Goal: Information Seeking & Learning: Find specific page/section

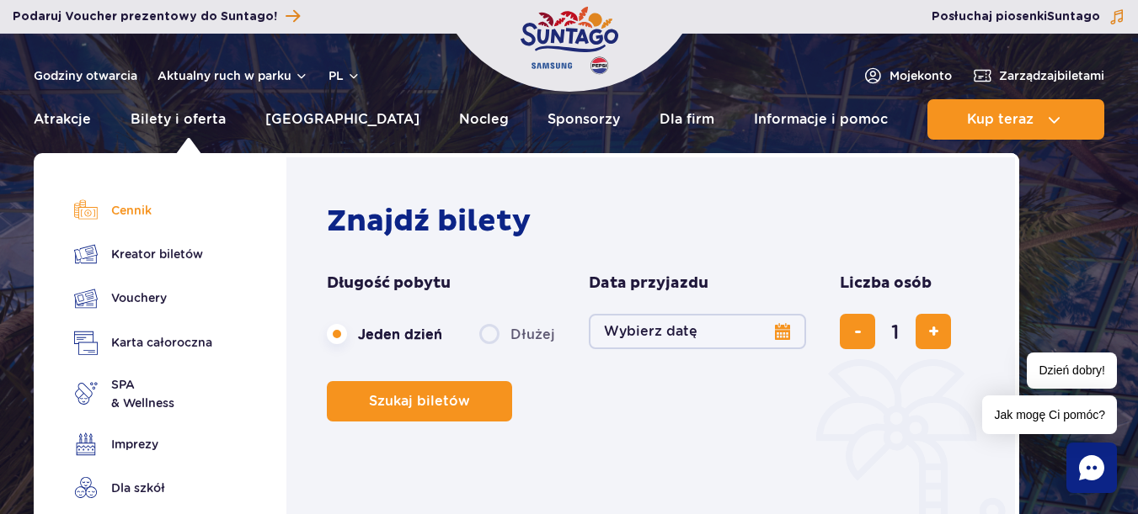
click at [145, 205] on link "Cennik" at bounding box center [143, 211] width 138 height 24
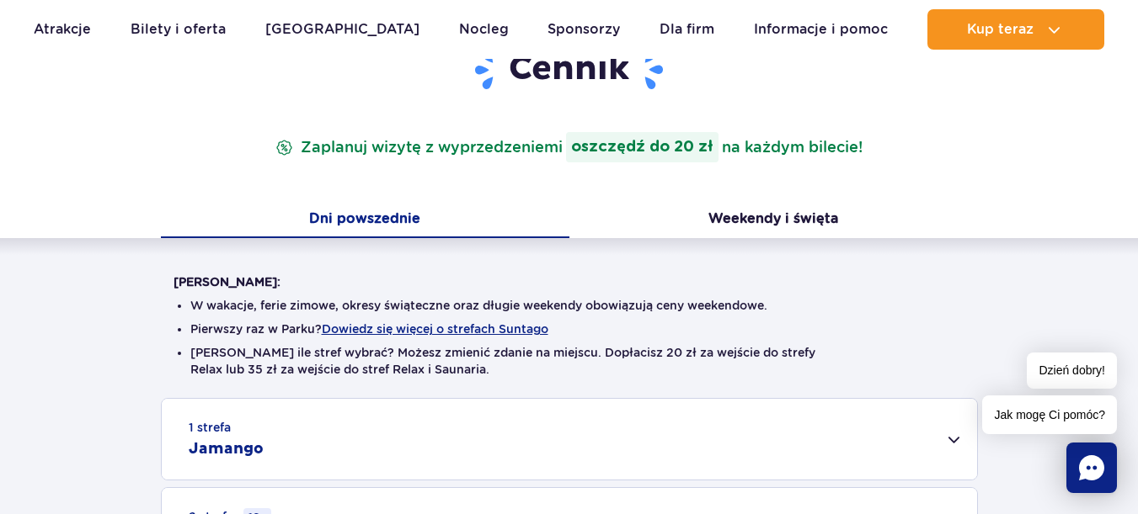
scroll to position [449, 0]
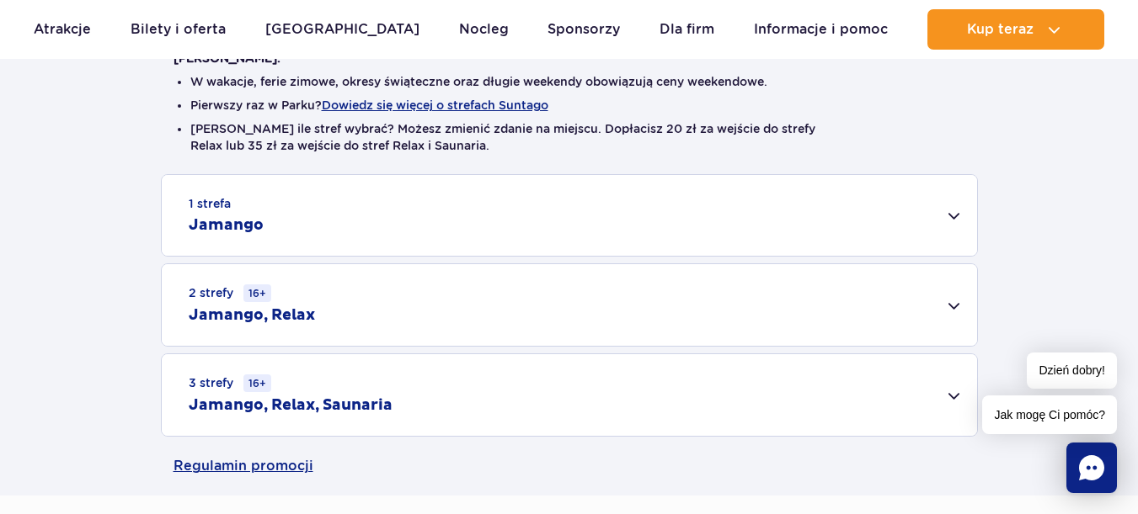
click at [959, 394] on div "3 strefy 16+ Jamango, Relax, Saunaria" at bounding box center [569, 395] width 815 height 82
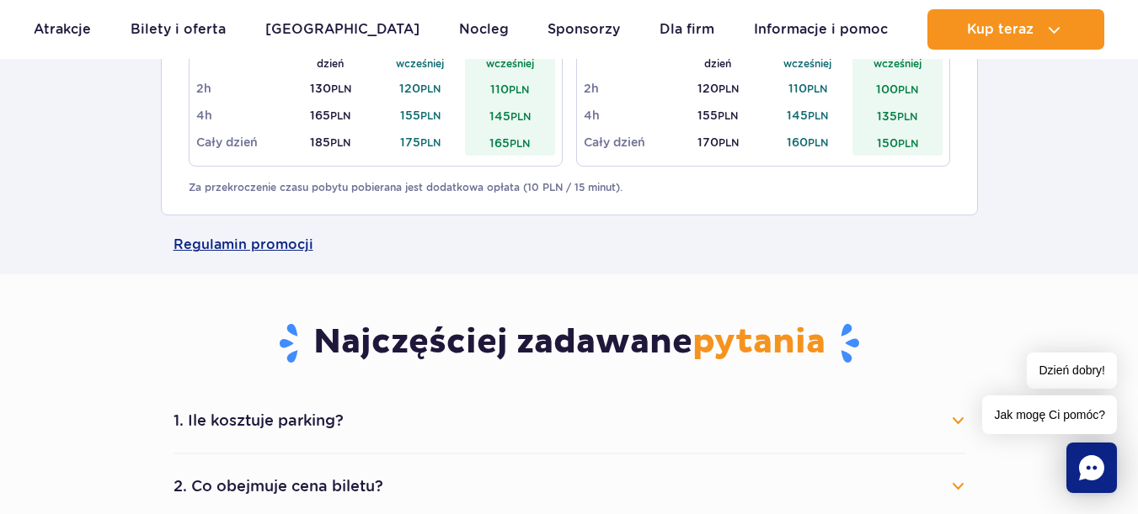
scroll to position [1122, 0]
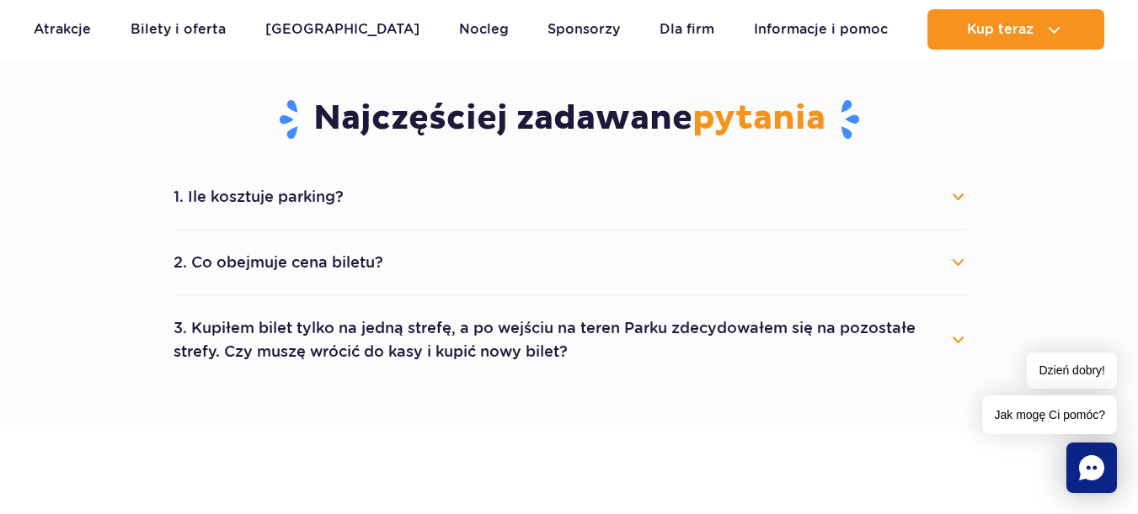
click at [966, 198] on div "1. Ile kosztuje parking? Parking kosztuje 25 zł za każdy rozpoczęty dzień kalen…" at bounding box center [569, 274] width 817 height 219
click at [956, 195] on button "1. Ile kosztuje parking?" at bounding box center [568, 197] width 791 height 37
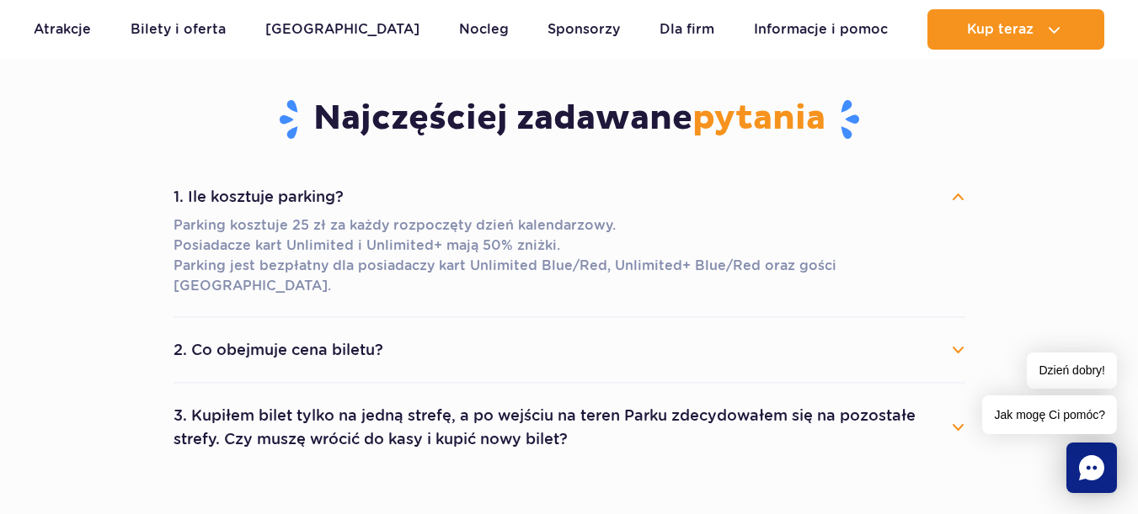
click at [959, 332] on button "2. Co obejmuje cena biletu?" at bounding box center [568, 350] width 791 height 37
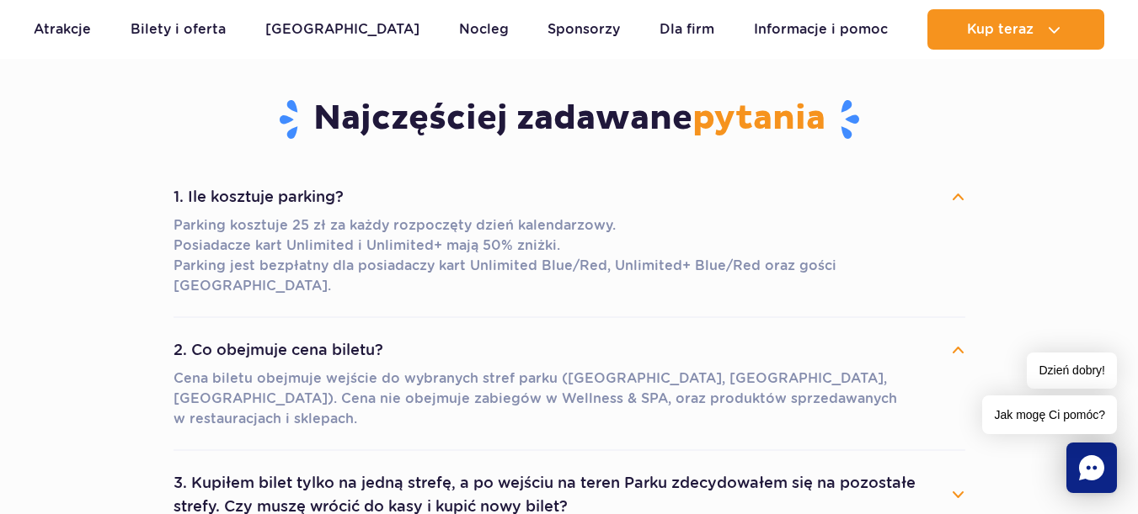
scroll to position [1347, 0]
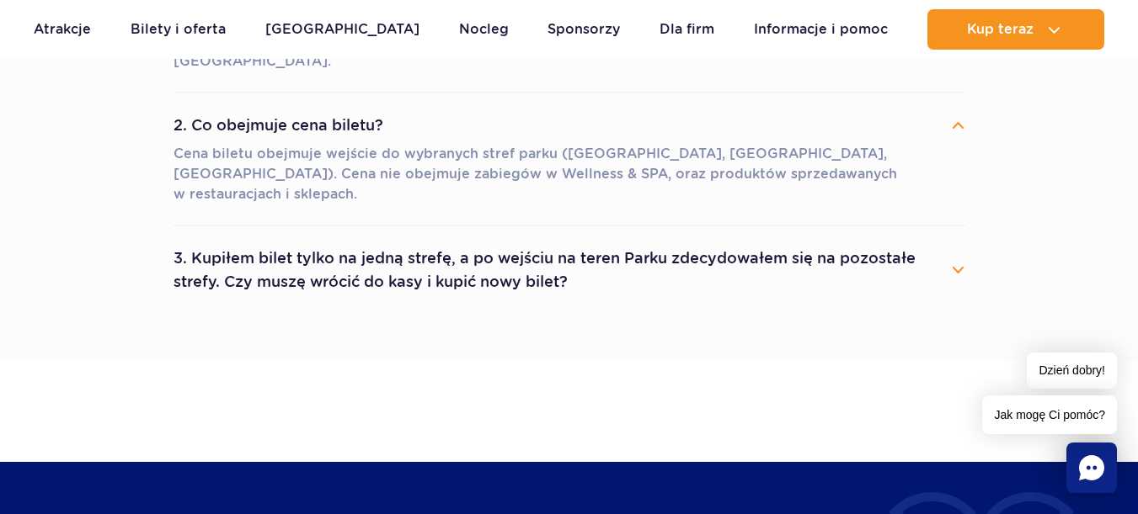
click at [955, 240] on button "3. Kupiłem bilet tylko na jedną strefę, a po wejściu na teren Parku zdecydowałe…" at bounding box center [568, 270] width 791 height 61
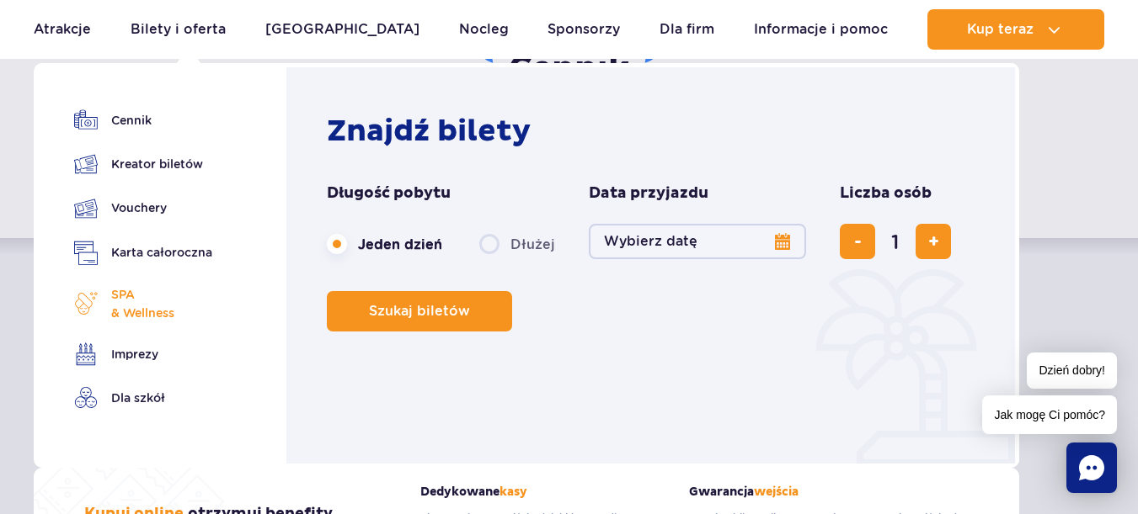
scroll to position [0, 0]
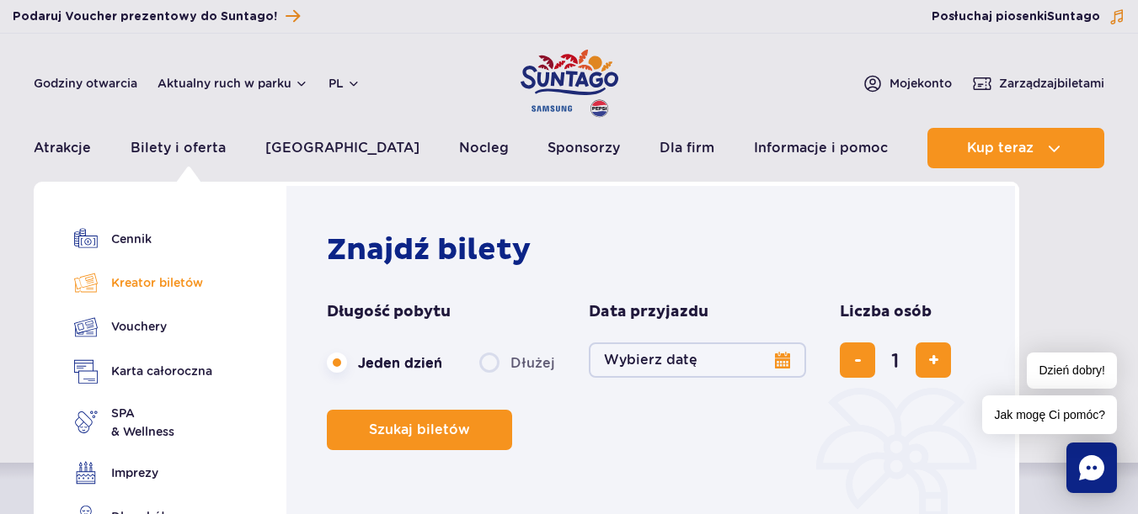
click at [176, 285] on link "Kreator biletów" at bounding box center [143, 283] width 138 height 24
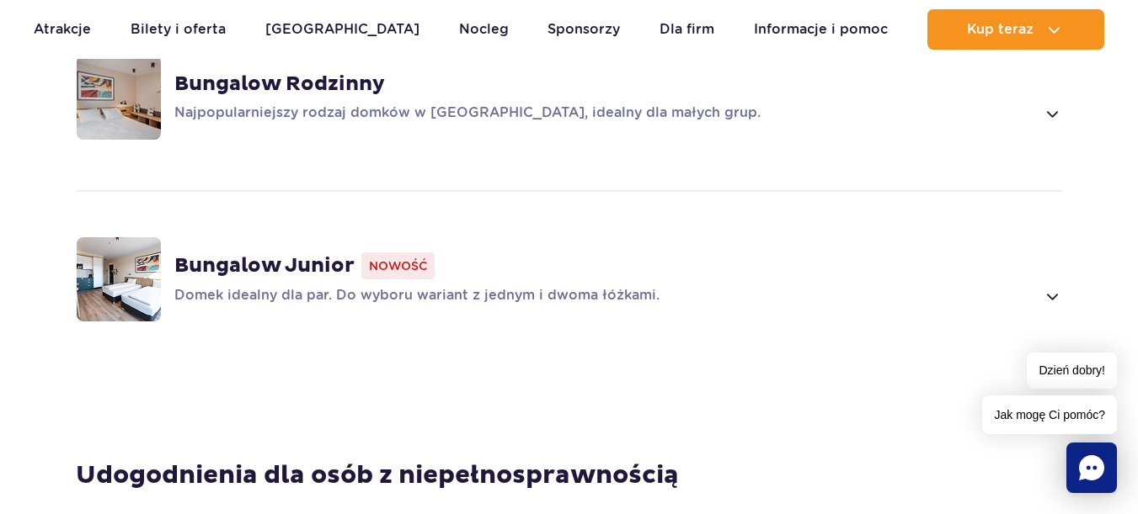
scroll to position [1347, 0]
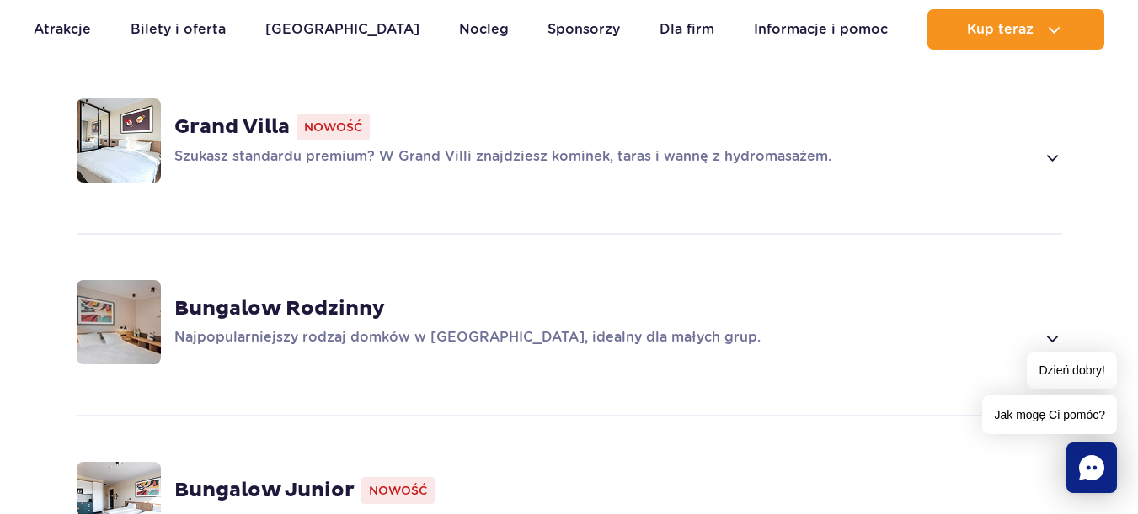
click at [155, 144] on img at bounding box center [119, 141] width 84 height 84
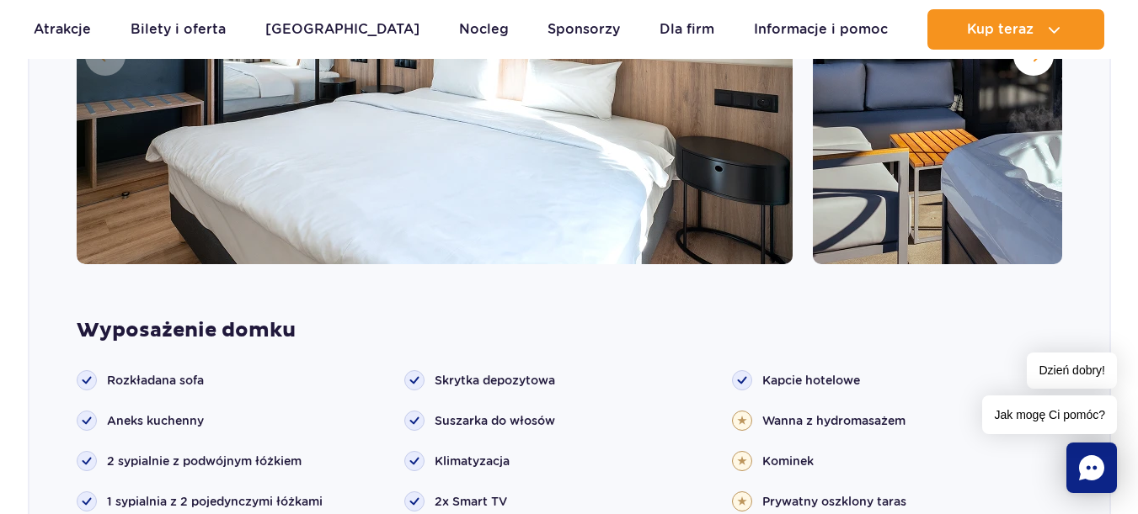
scroll to position [1545, 0]
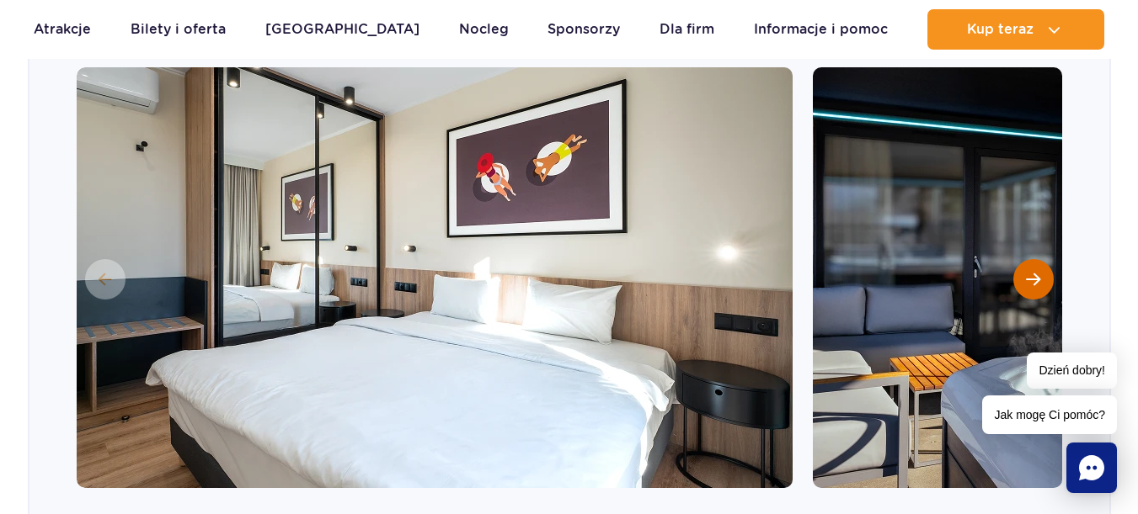
click at [1021, 280] on button "Następny slajd" at bounding box center [1033, 279] width 40 height 40
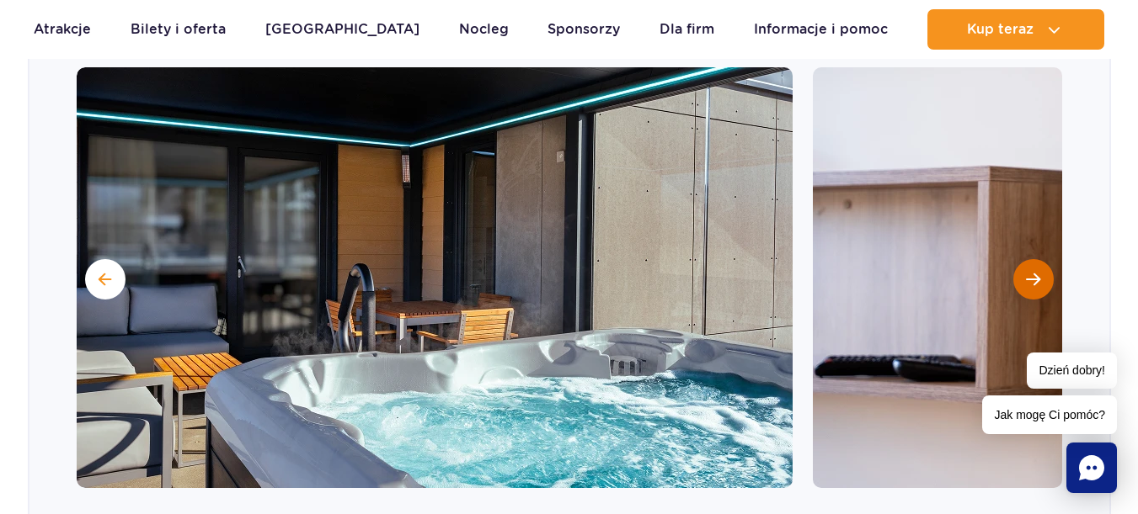
click at [1021, 280] on button "Następny slajd" at bounding box center [1033, 279] width 40 height 40
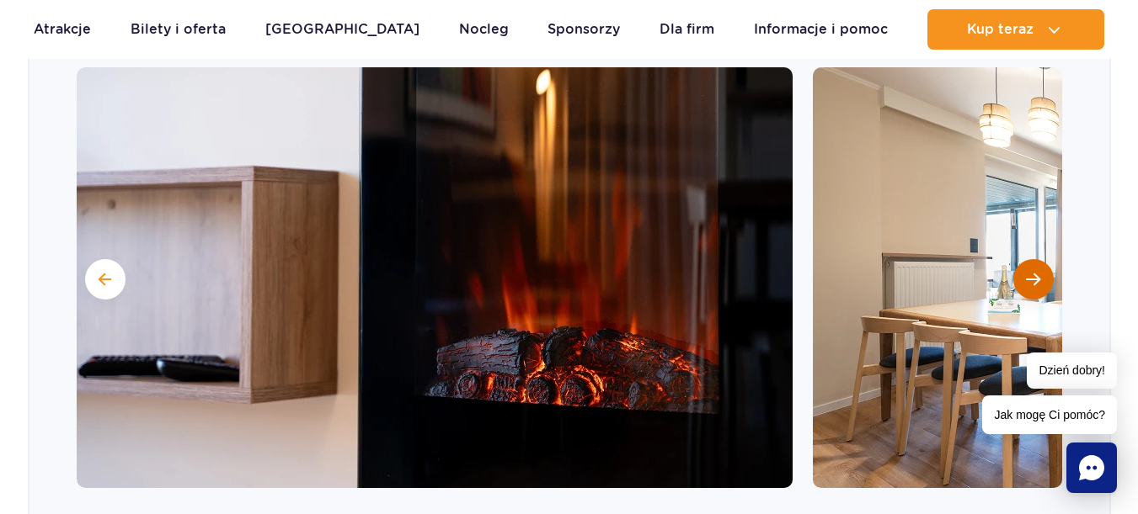
click at [1021, 280] on button "Następny slajd" at bounding box center [1033, 279] width 40 height 40
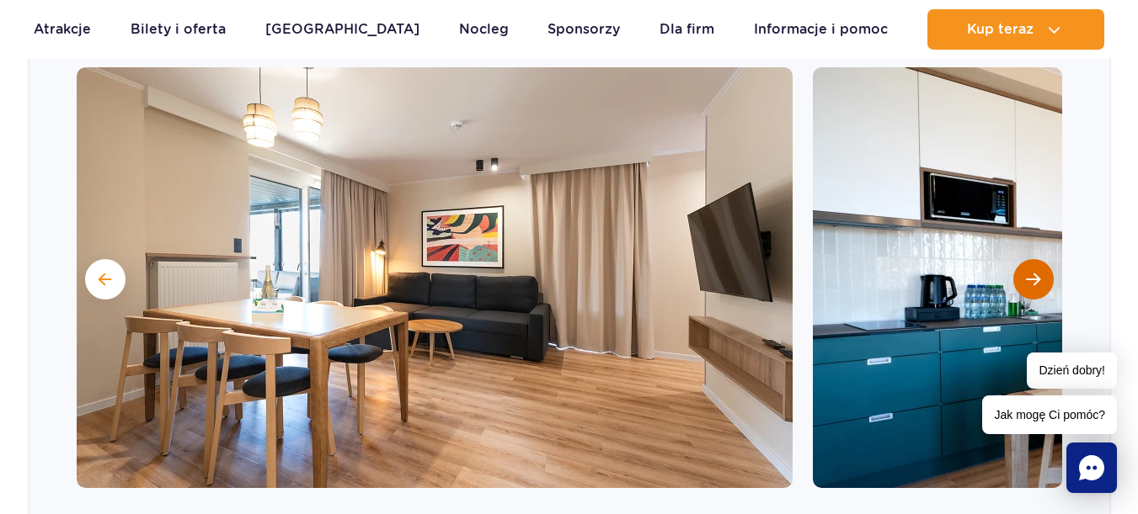
click at [1021, 280] on button "Następny slajd" at bounding box center [1033, 279] width 40 height 40
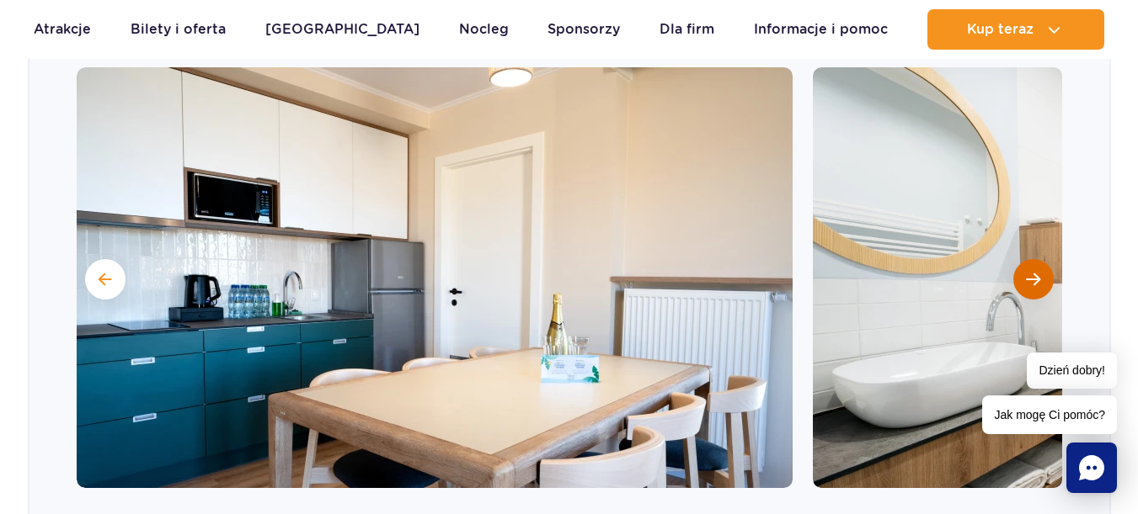
click at [1021, 280] on button "Następny slajd" at bounding box center [1033, 279] width 40 height 40
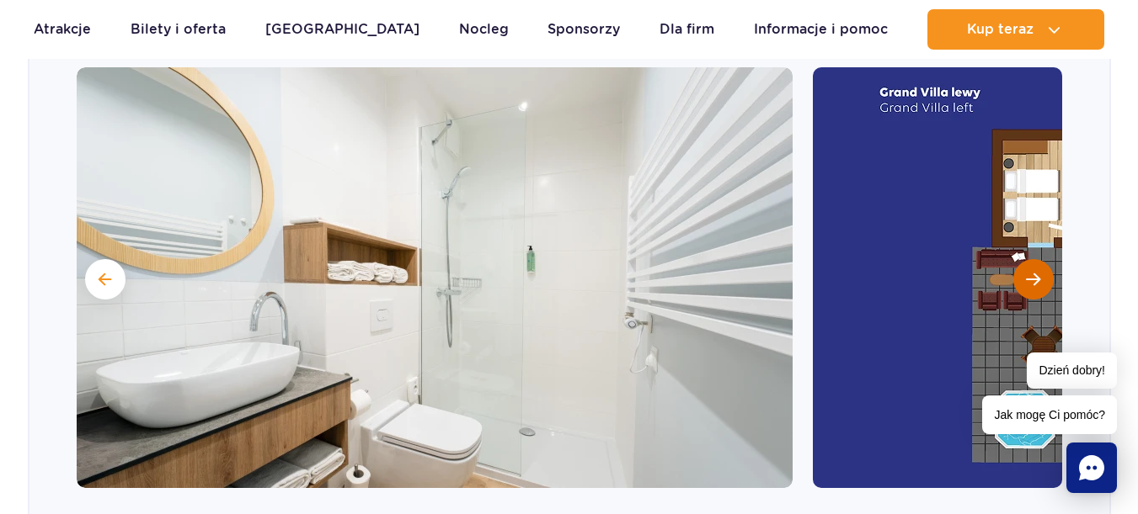
click at [1021, 280] on button "Następny slajd" at bounding box center [1033, 279] width 40 height 40
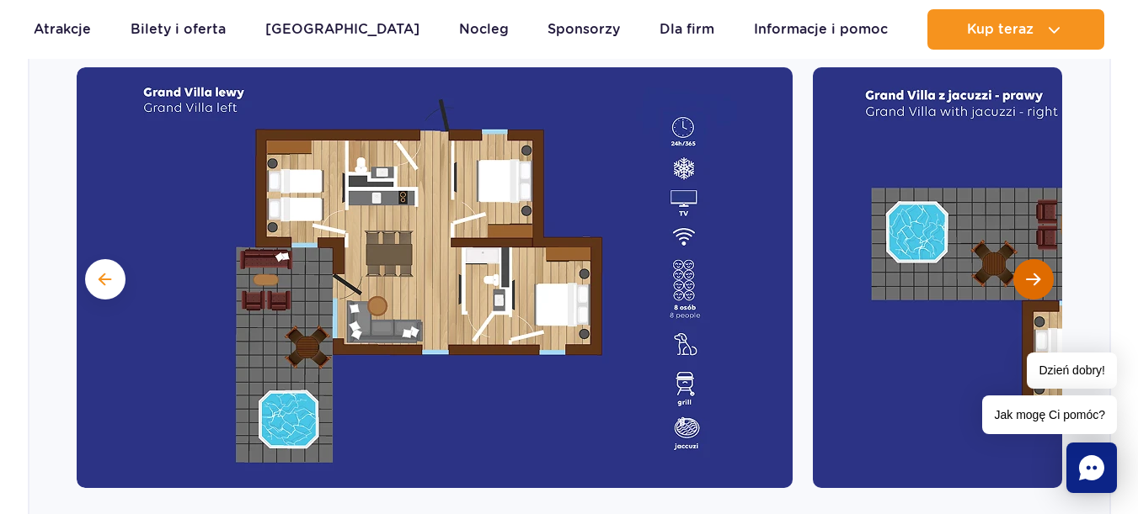
click at [1021, 280] on button "Następny slajd" at bounding box center [1033, 279] width 40 height 40
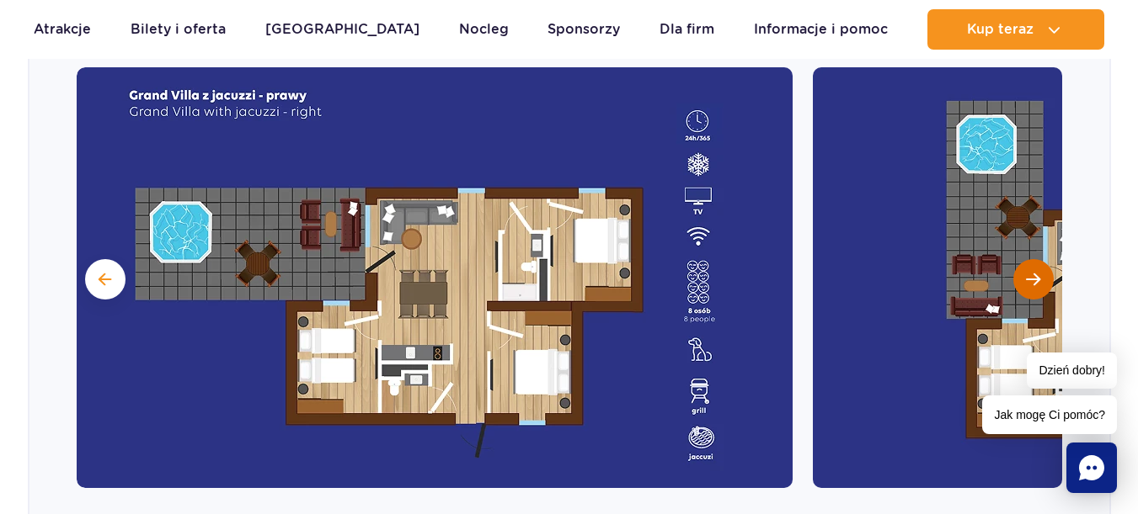
click at [1021, 280] on button "Następny slajd" at bounding box center [1033, 279] width 40 height 40
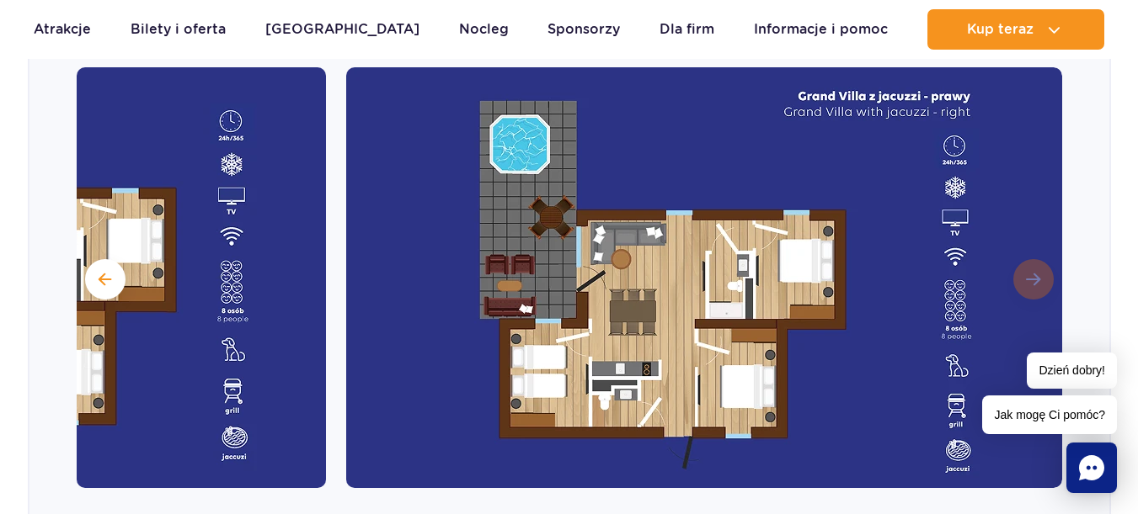
click at [1021, 280] on img at bounding box center [704, 277] width 716 height 421
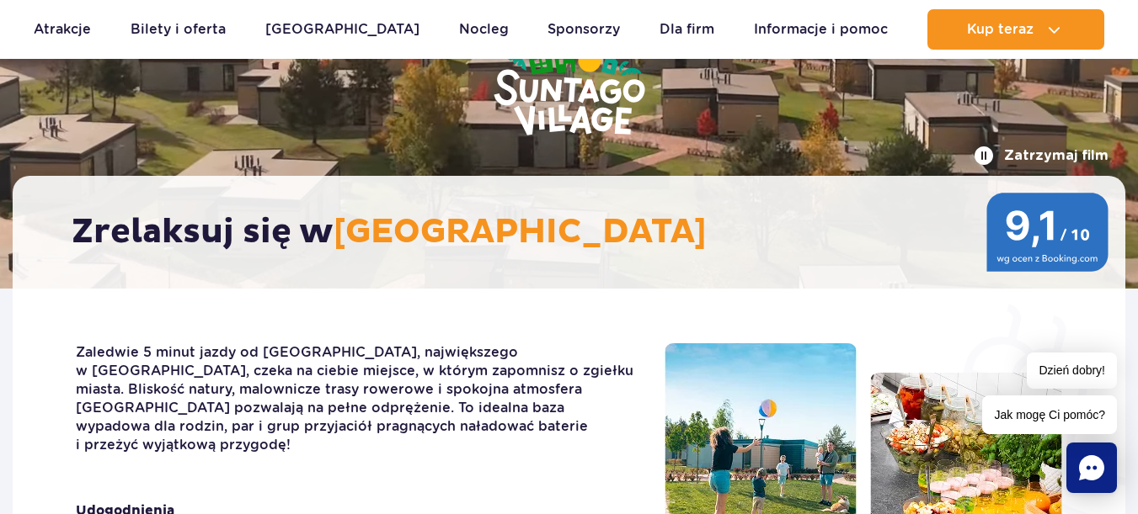
scroll to position [0, 0]
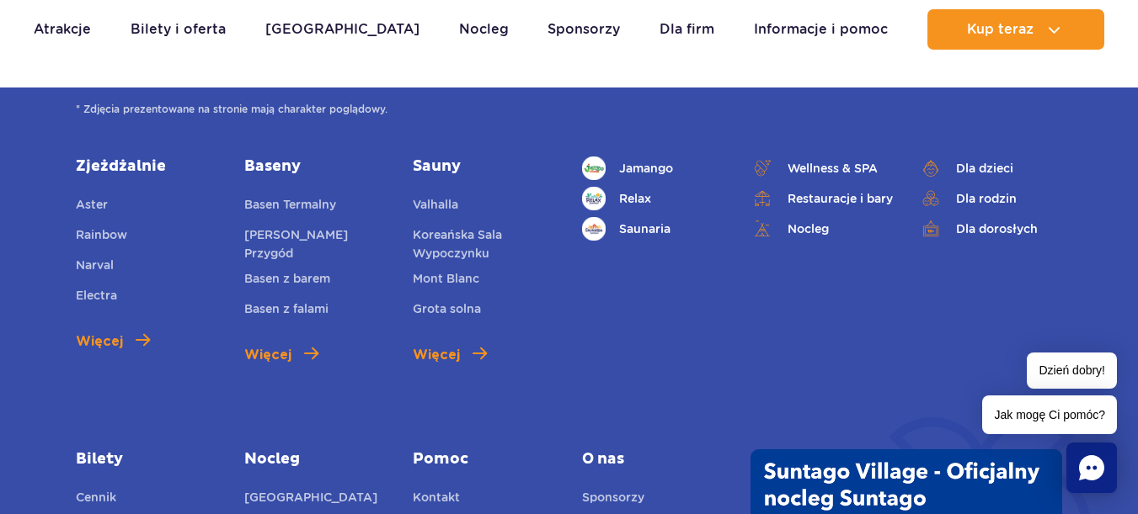
scroll to position [2470, 0]
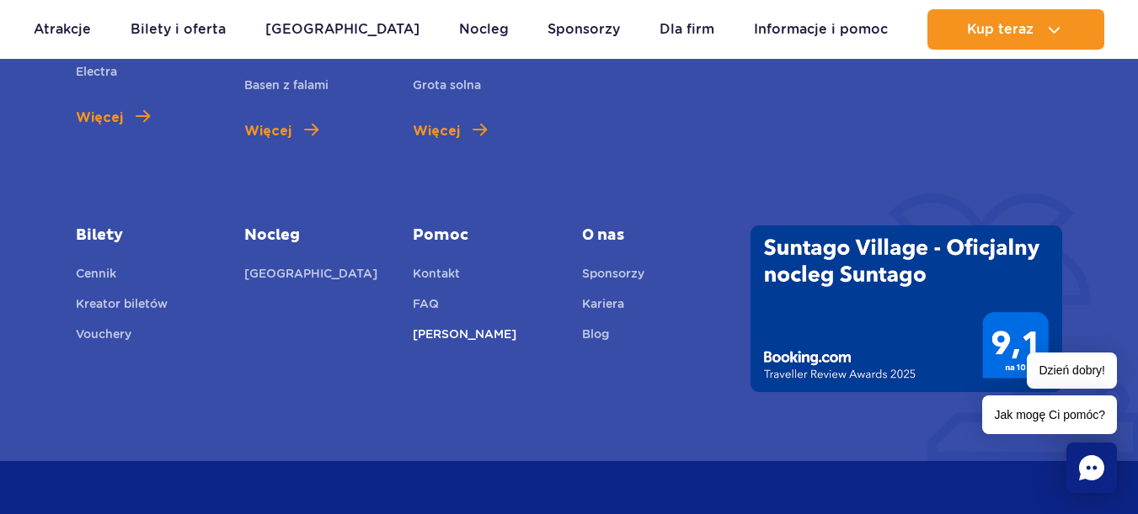
click at [450, 330] on link "[PERSON_NAME]" at bounding box center [465, 337] width 104 height 24
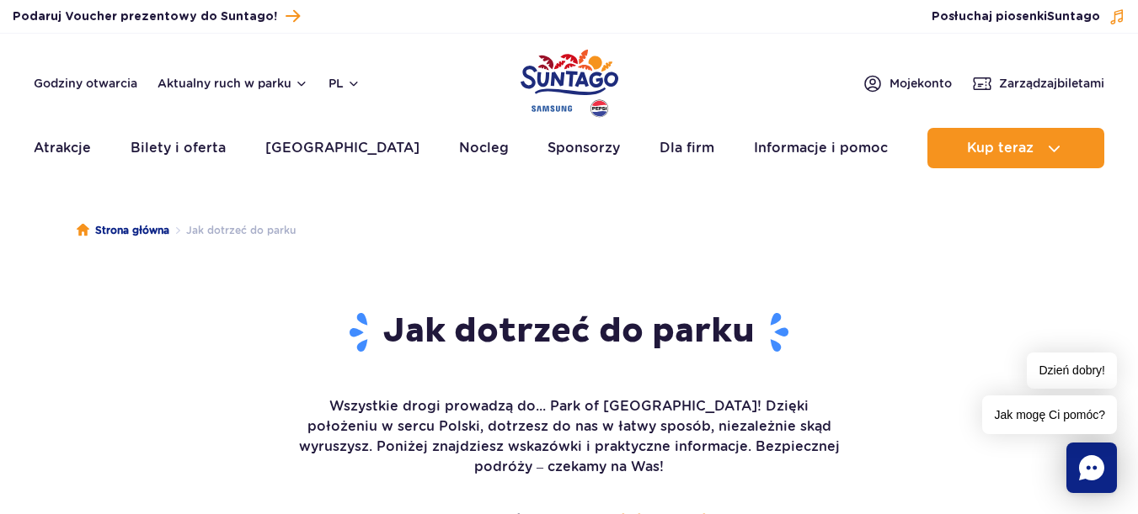
scroll to position [225, 0]
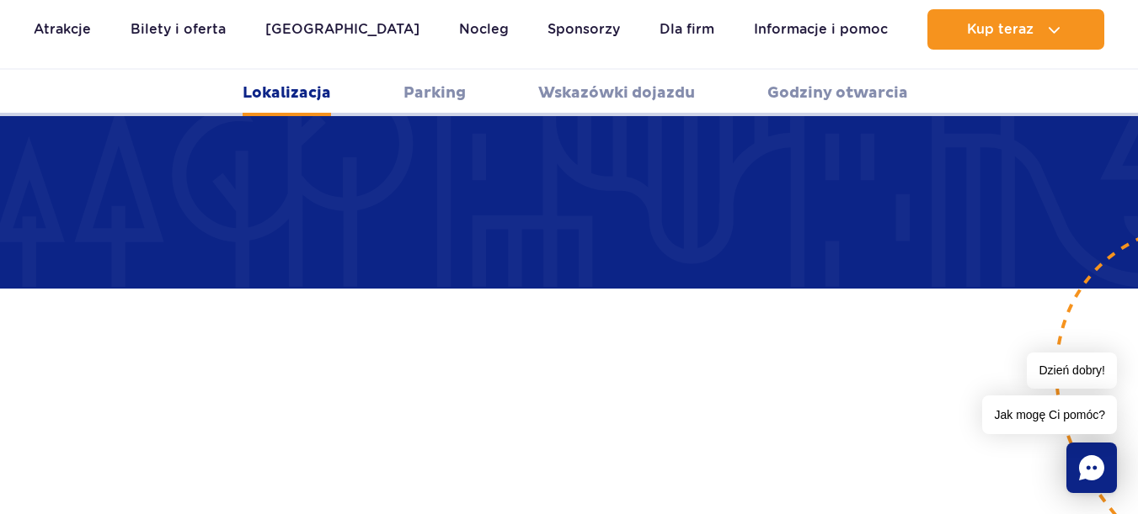
scroll to position [1347, 0]
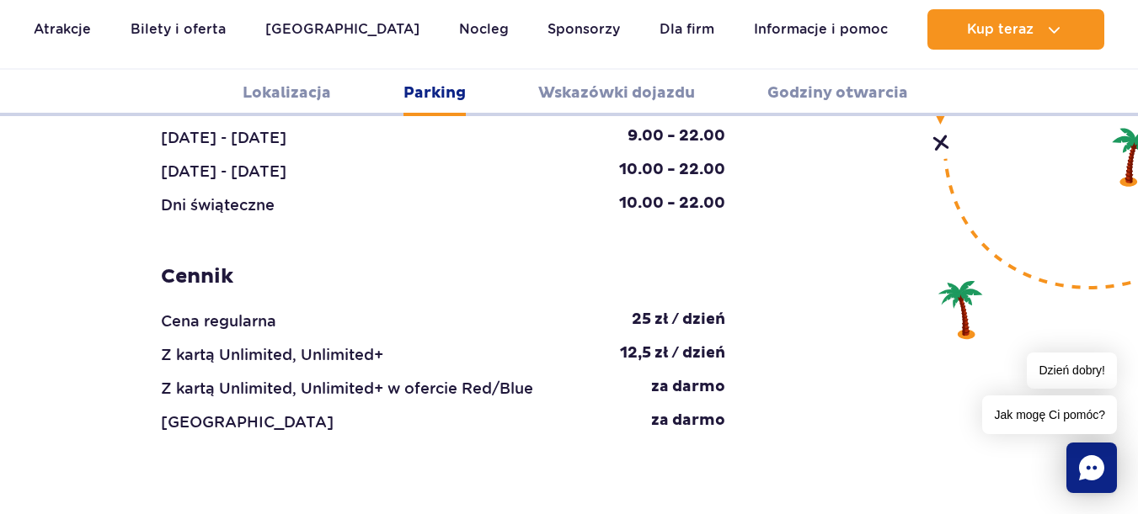
scroll to position [1572, 0]
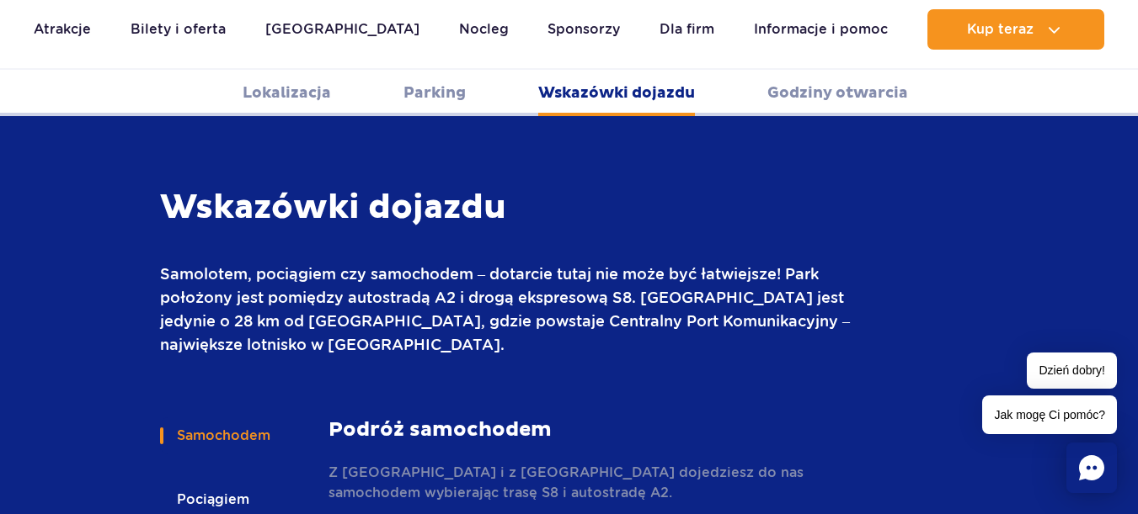
scroll to position [2470, 0]
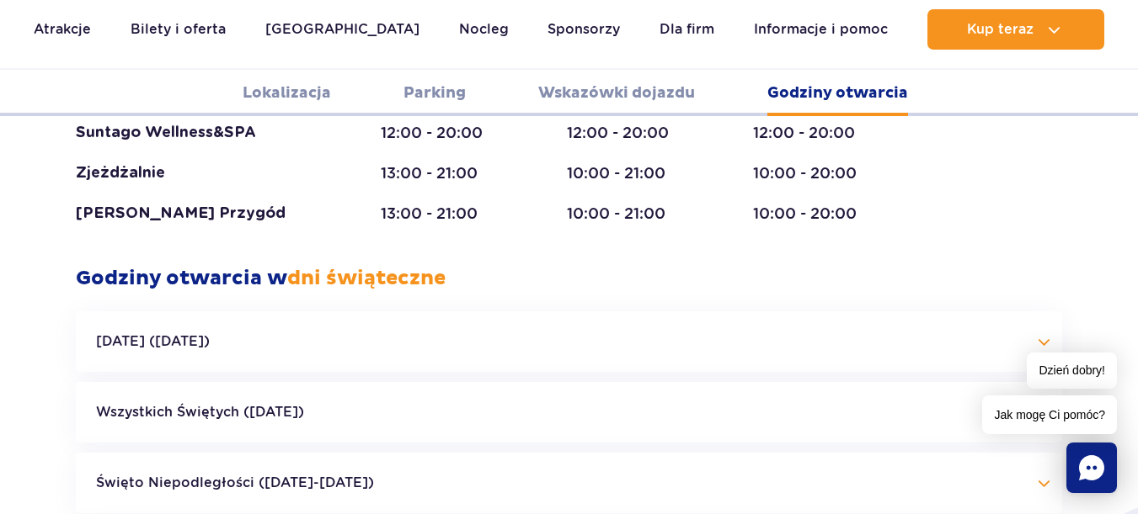
scroll to position [3817, 0]
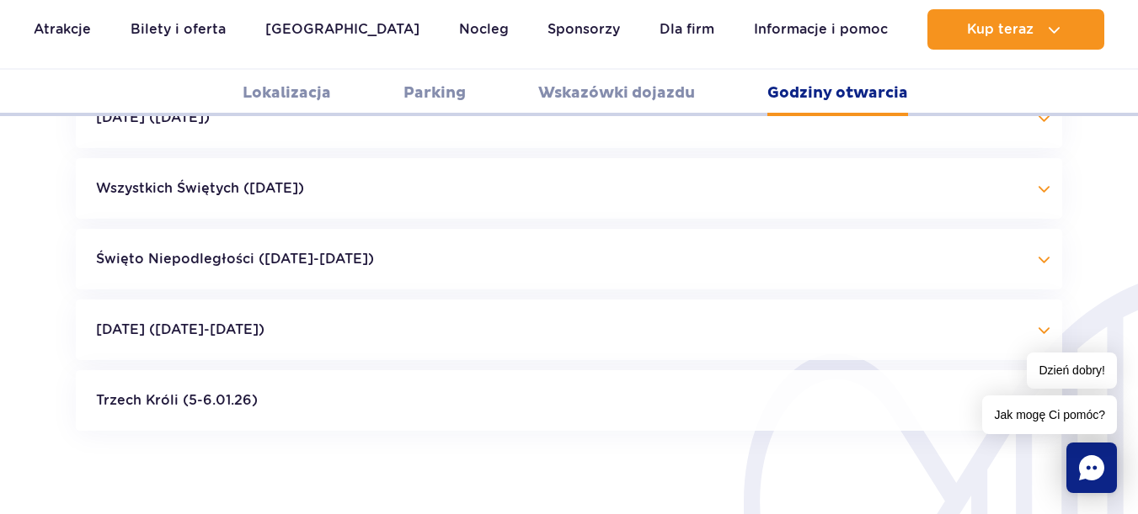
click at [1042, 300] on button "Boże Narodzenie (23.12-01.01.26)" at bounding box center [569, 330] width 986 height 61
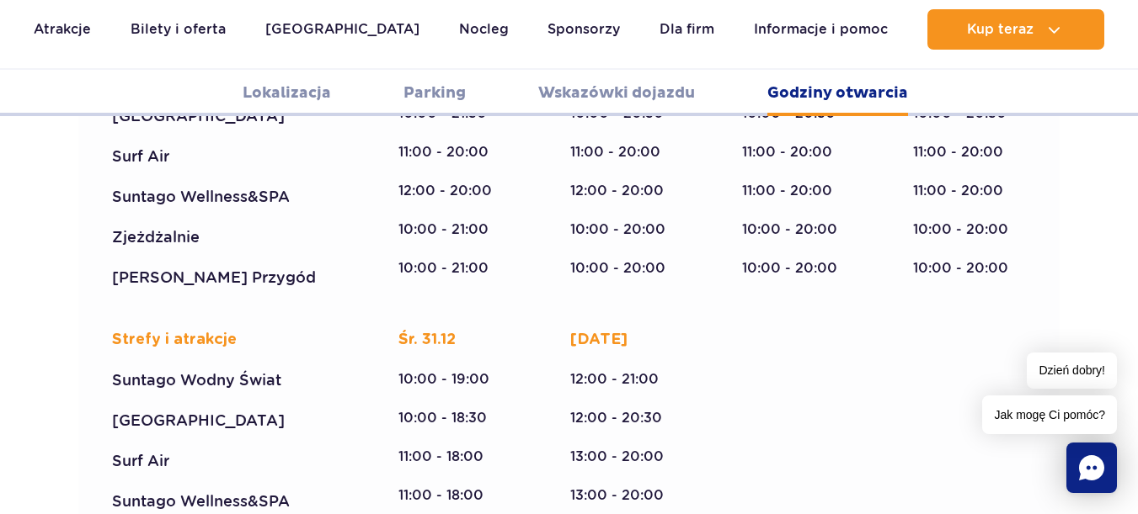
scroll to position [4715, 0]
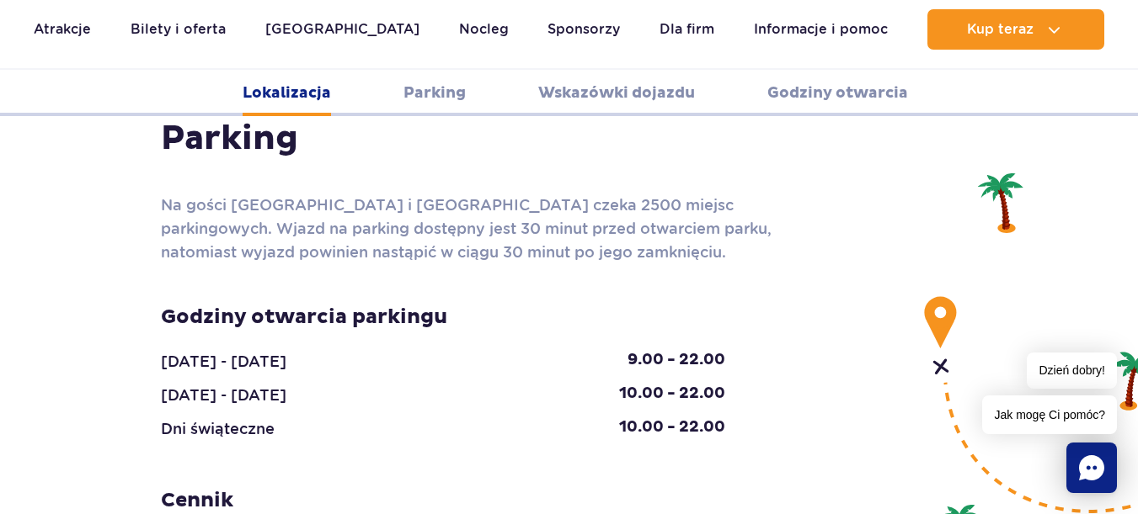
scroll to position [674, 0]
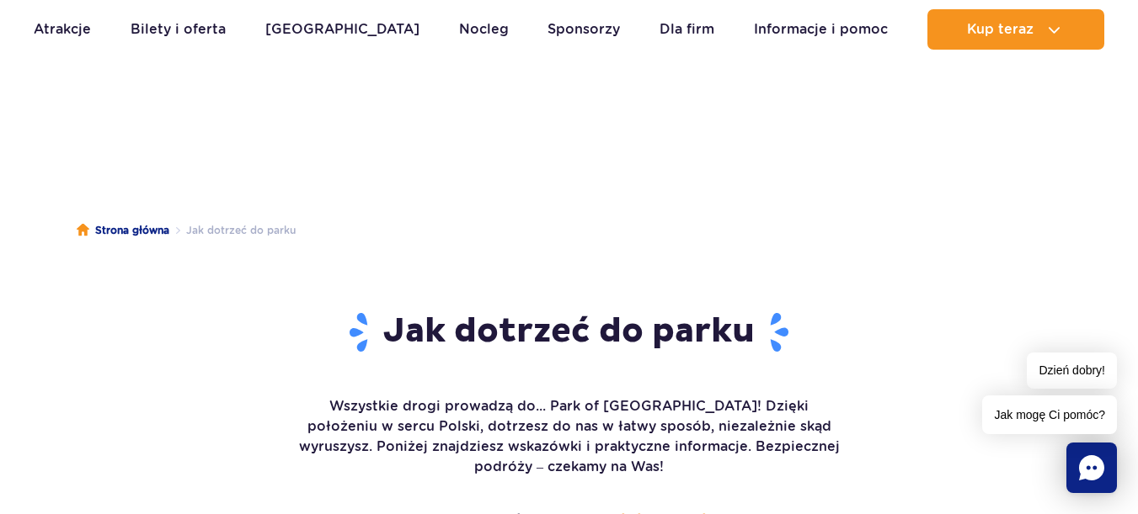
scroll to position [225, 0]
